Goal: Task Accomplishment & Management: Manage account settings

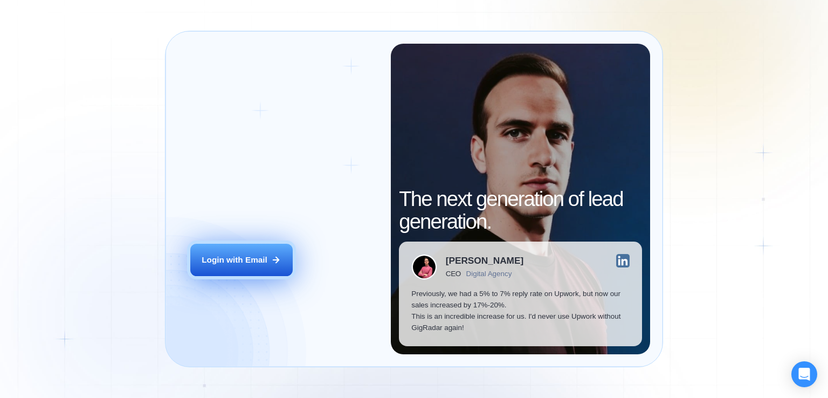
click at [267, 250] on button "Login with Email" at bounding box center [241, 260] width 102 height 32
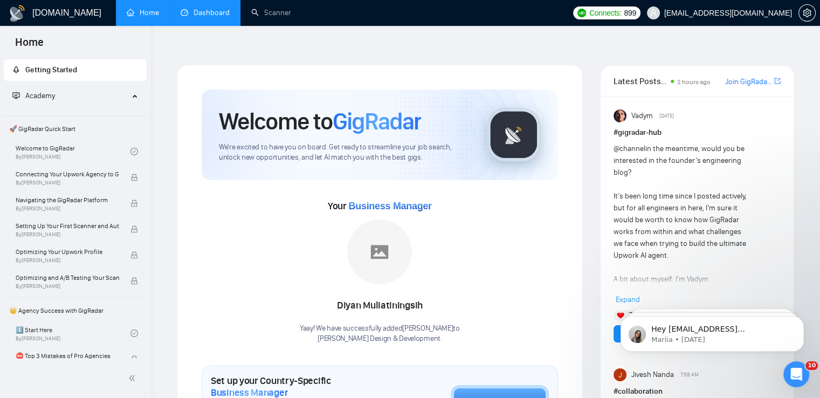
click at [204, 13] on link "Dashboard" at bounding box center [205, 12] width 49 height 9
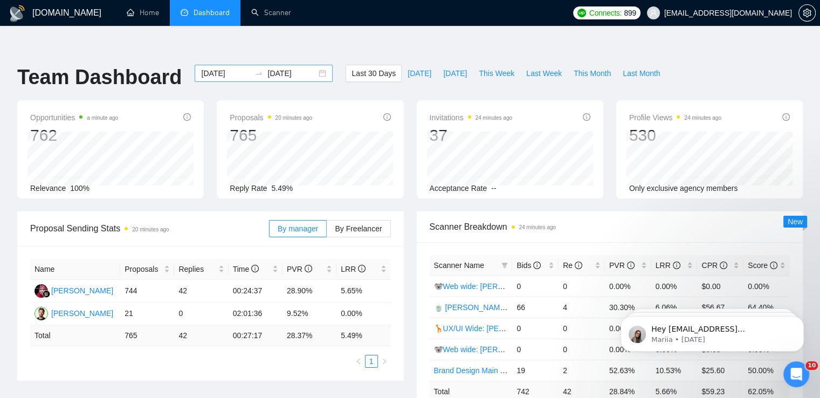
click at [315, 65] on div "2025-09-06 2025-10-06" at bounding box center [264, 73] width 138 height 17
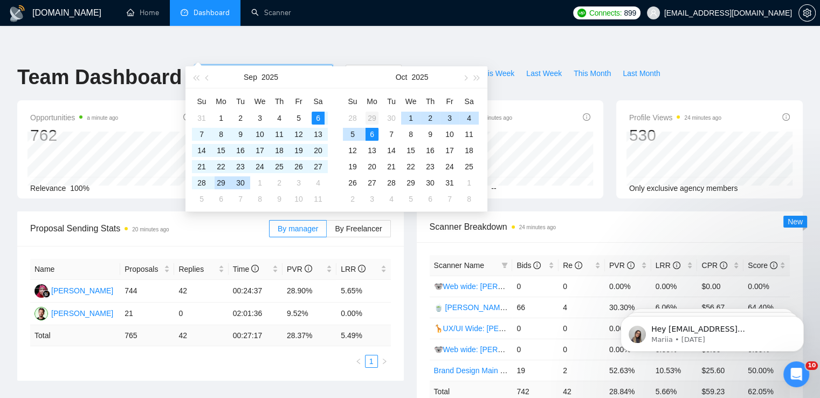
type input "2025-09-29"
click at [371, 120] on div "29" at bounding box center [371, 118] width 13 height 13
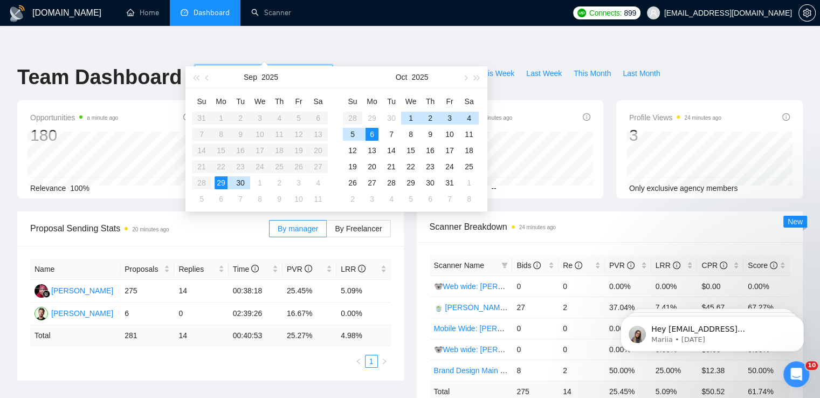
click at [374, 133] on div "6" at bounding box center [371, 134] width 13 height 13
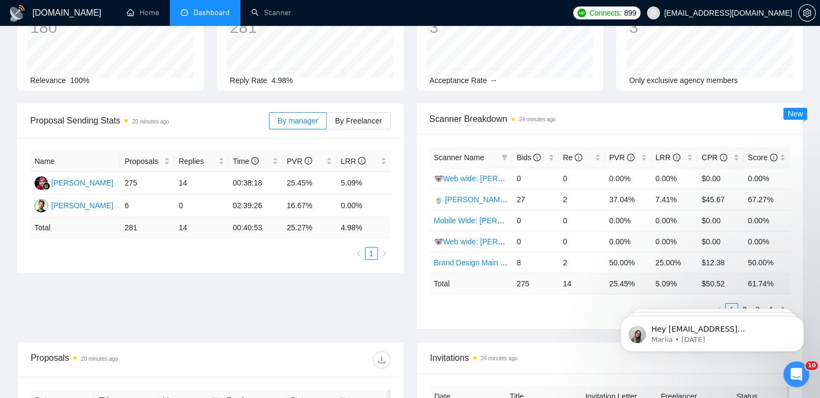
scroll to position [162, 0]
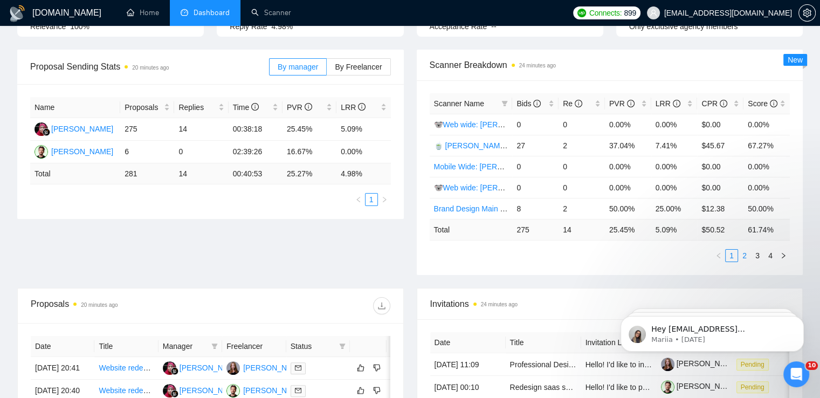
click at [745, 250] on link "2" at bounding box center [744, 256] width 12 height 12
click at [756, 250] on link "3" at bounding box center [757, 256] width 12 height 12
click at [767, 250] on link "4" at bounding box center [770, 256] width 12 height 12
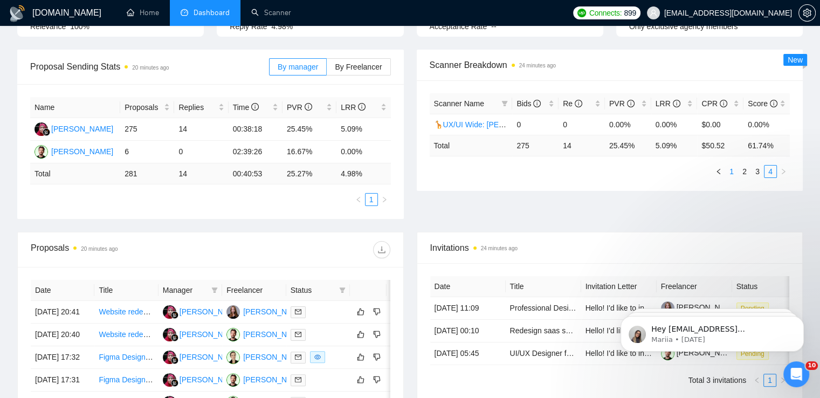
click at [732, 165] on link "1" at bounding box center [731, 171] width 12 height 12
